Goal: Task Accomplishment & Management: Manage account settings

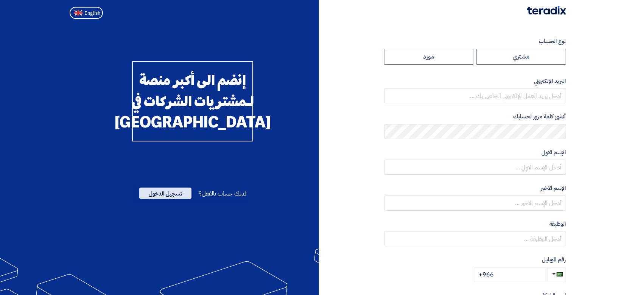
click at [161, 199] on span "تسجيل الدخول" at bounding box center [165, 193] width 52 height 11
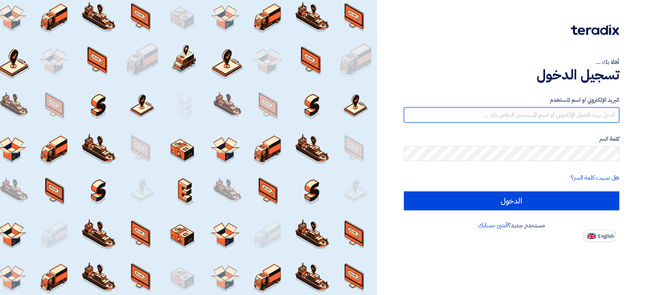
type input "[PERSON_NAME][EMAIL_ADDRESS][DOMAIN_NAME]"
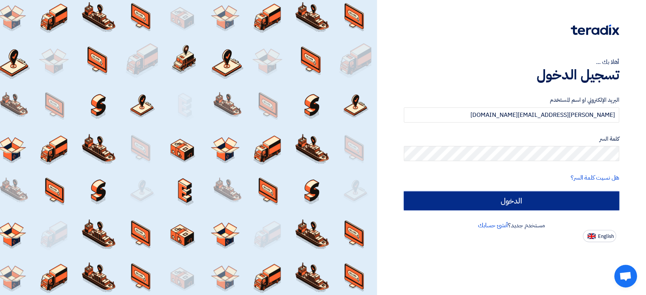
click at [478, 204] on input "الدخول" at bounding box center [511, 201] width 215 height 19
type input "Sign in"
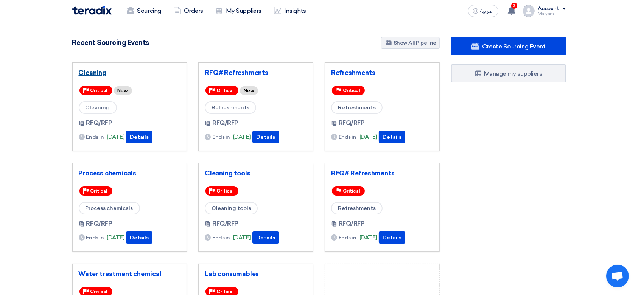
click at [95, 70] on link "Cleaning" at bounding box center [130, 73] width 102 height 8
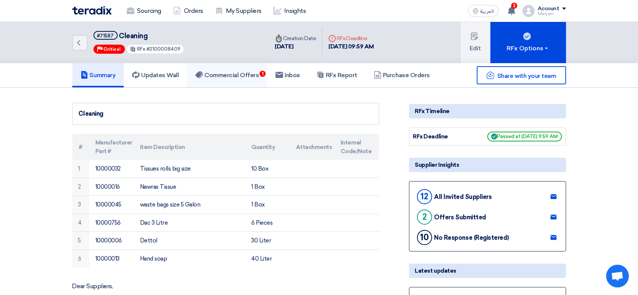
click at [233, 78] on link "Commercial Offers 1" at bounding box center [227, 75] width 80 height 24
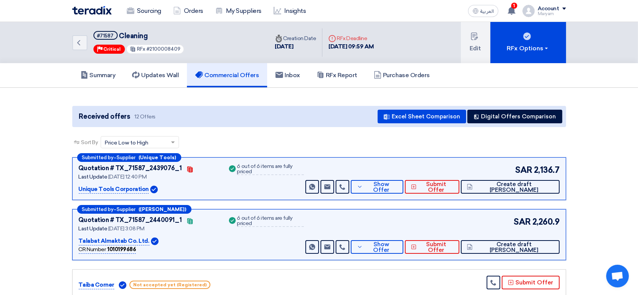
click at [547, 167] on span "2,136.7" at bounding box center [547, 170] width 26 height 12
click at [550, 169] on span "2,136.7" at bounding box center [547, 170] width 26 height 12
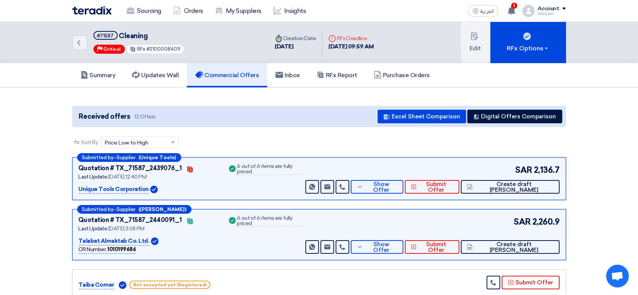
click at [548, 167] on span "2,136.7" at bounding box center [547, 170] width 26 height 12
click at [545, 219] on span "2,260.9" at bounding box center [546, 222] width 27 height 12
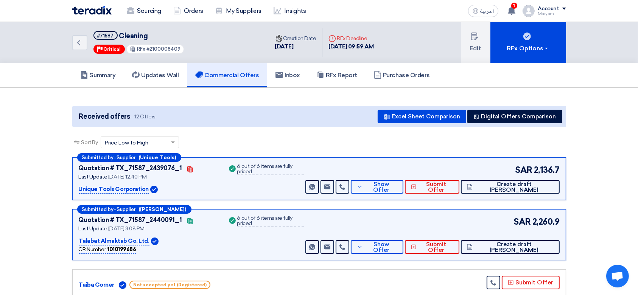
click at [545, 219] on span "2,260.9" at bounding box center [546, 222] width 27 height 12
